Goal: Information Seeking & Learning: Learn about a topic

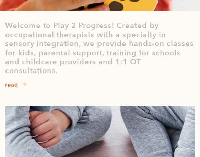
scroll to position [240, 0]
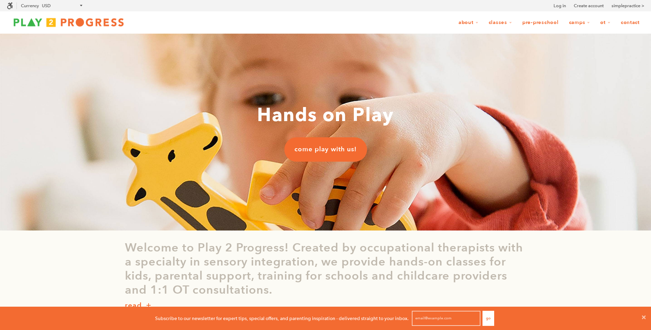
scroll to position [0, 5]
click at [635, 20] on link "Contact" at bounding box center [630, 22] width 28 height 13
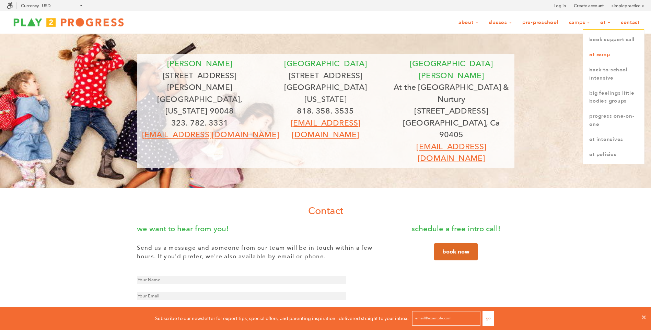
click at [596, 52] on link "OT Camp" at bounding box center [613, 54] width 61 height 15
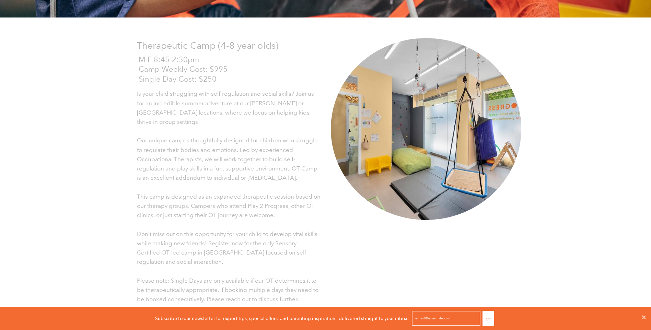
scroll to position [103, 0]
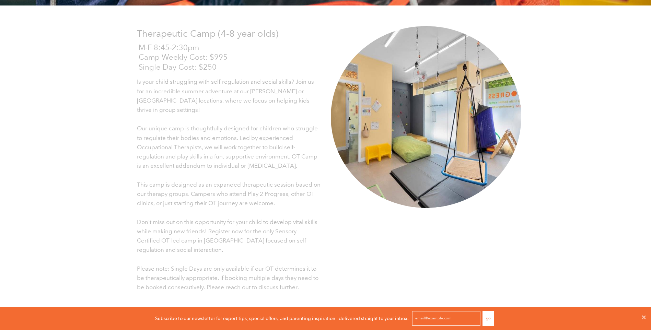
scroll to position [137, 0]
